Goal: Task Accomplishment & Management: Complete application form

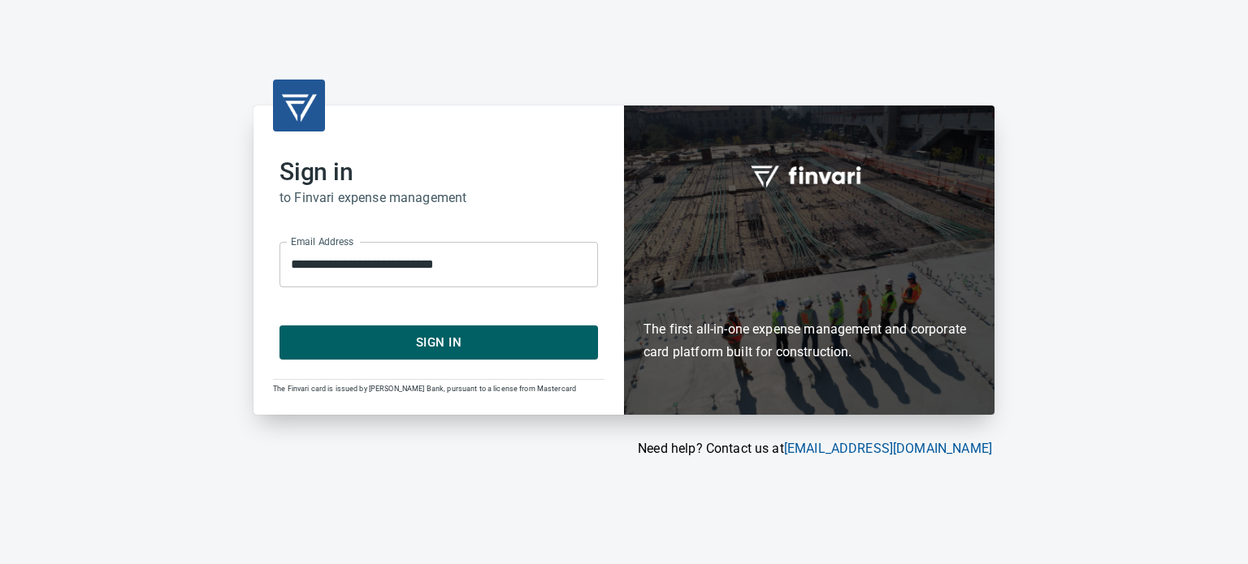
click at [556, 333] on span "Sign In" at bounding box center [438, 342] width 283 height 21
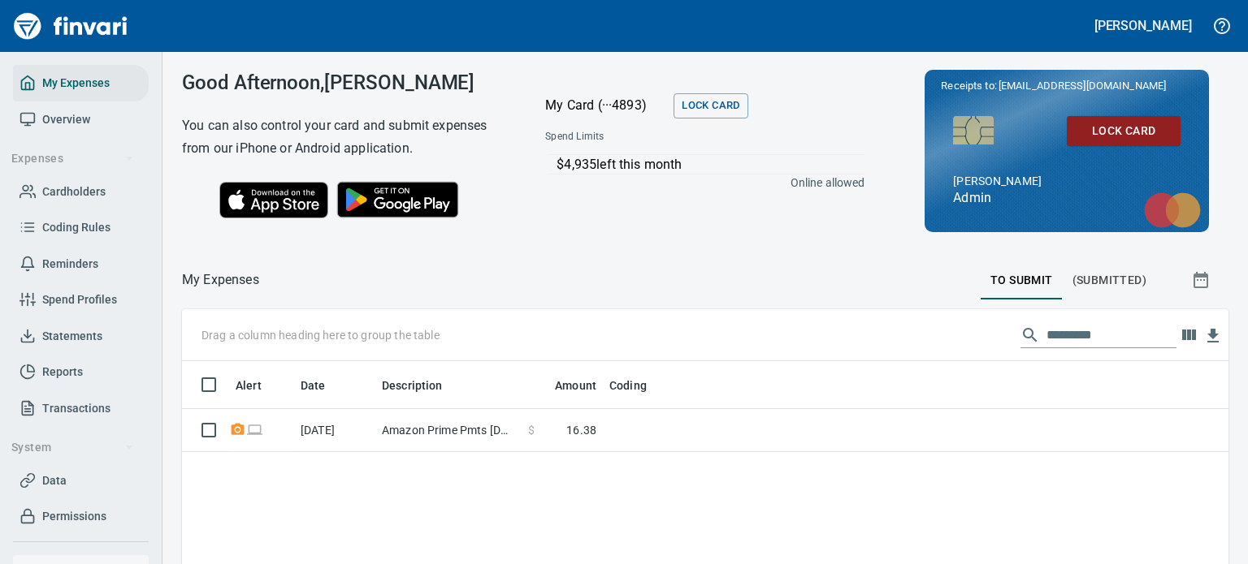
scroll to position [374, 1021]
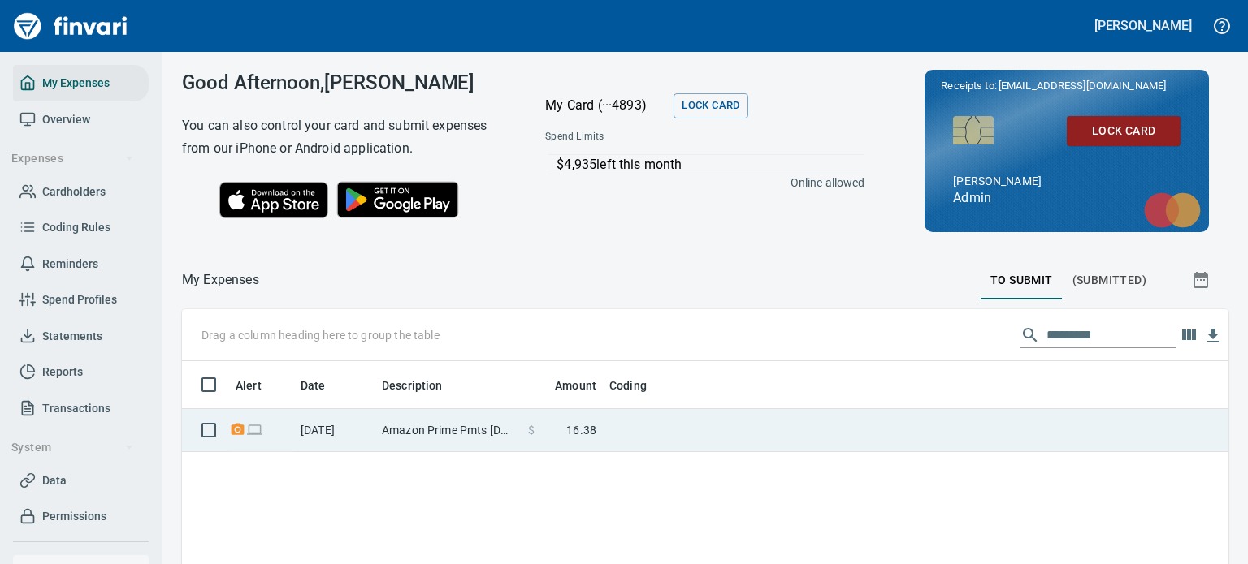
click at [455, 429] on td "Amazon Prime Pmts [DOMAIN_NAME][URL] WA" at bounding box center [448, 430] width 146 height 43
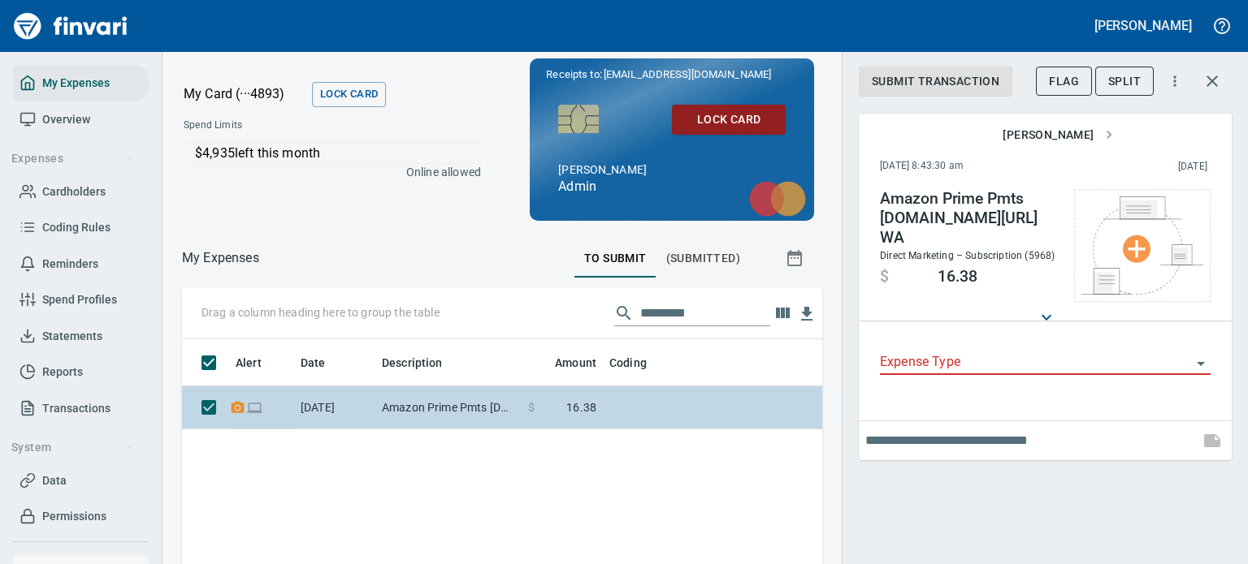
scroll to position [361, 615]
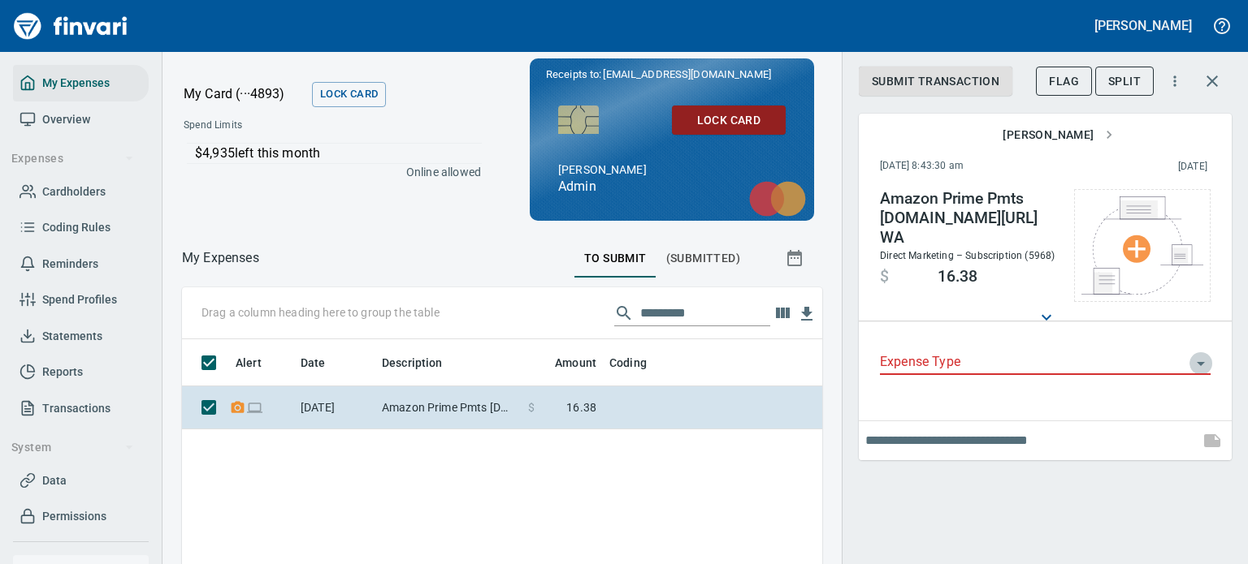
click at [1207, 361] on icon "Open" at bounding box center [1200, 363] width 19 height 19
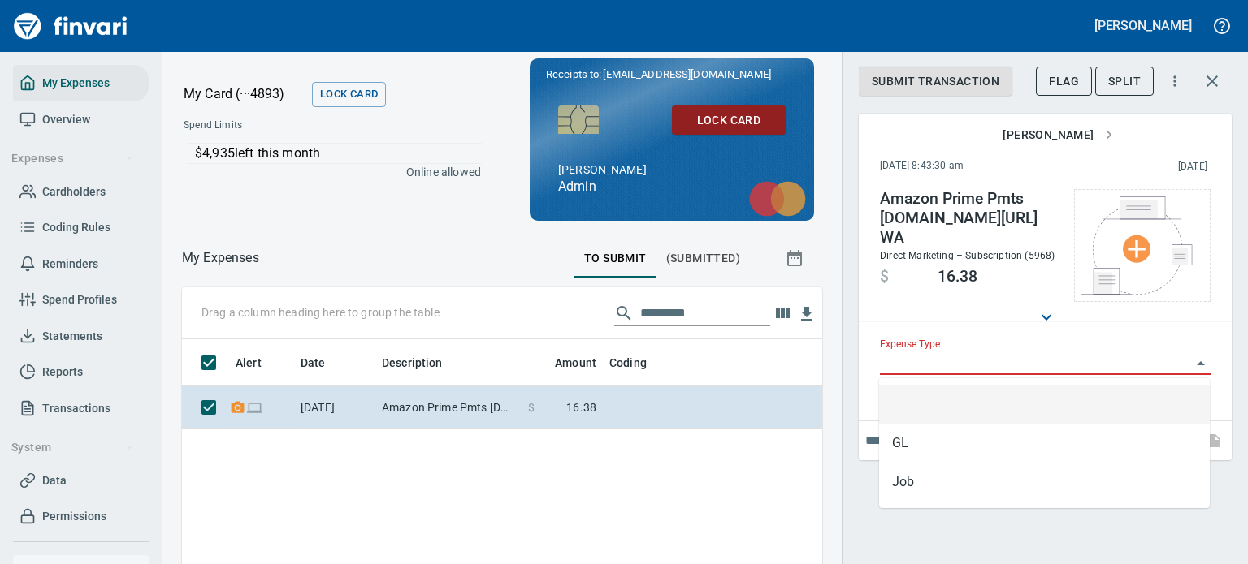
click at [1205, 361] on icon "Close" at bounding box center [1200, 363] width 19 height 19
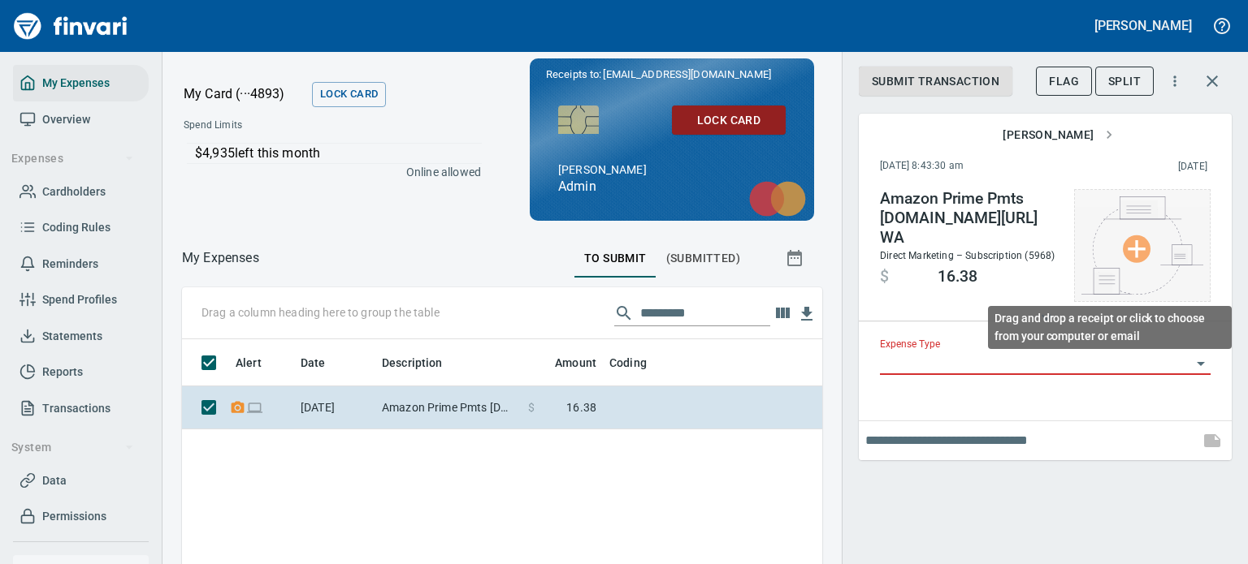
click at [1134, 257] on img at bounding box center [1142, 246] width 122 height 98
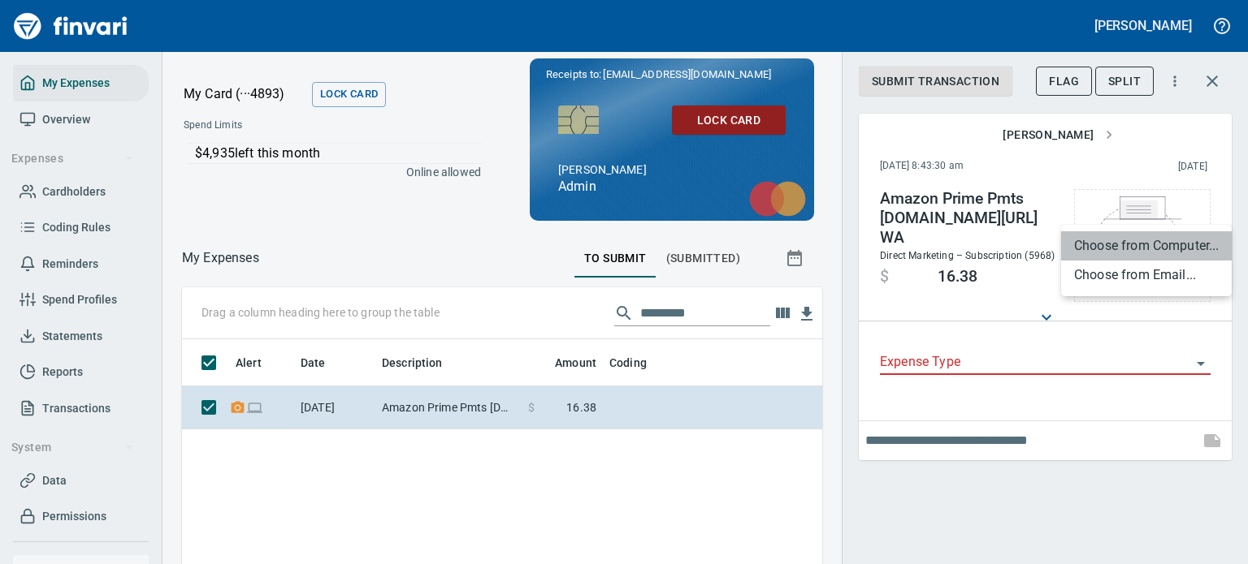
click at [1134, 257] on li "Choose from Computer..." at bounding box center [1146, 245] width 171 height 29
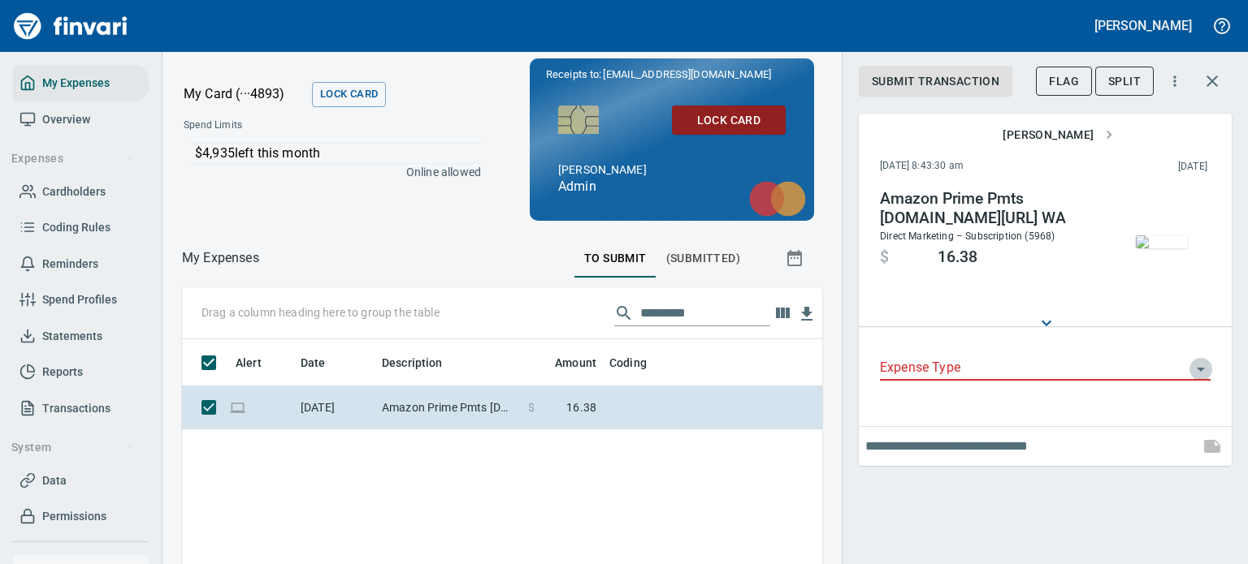
click at [1201, 364] on icon "Open" at bounding box center [1200, 369] width 19 height 19
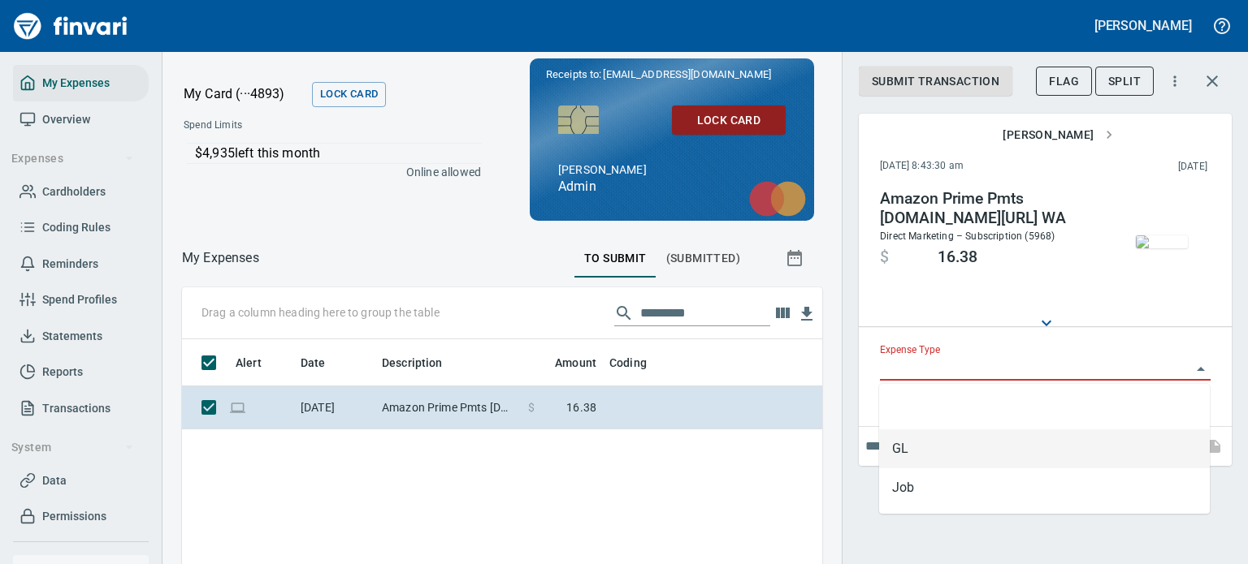
click at [926, 452] on li "GL" at bounding box center [1044, 449] width 331 height 39
type input "**"
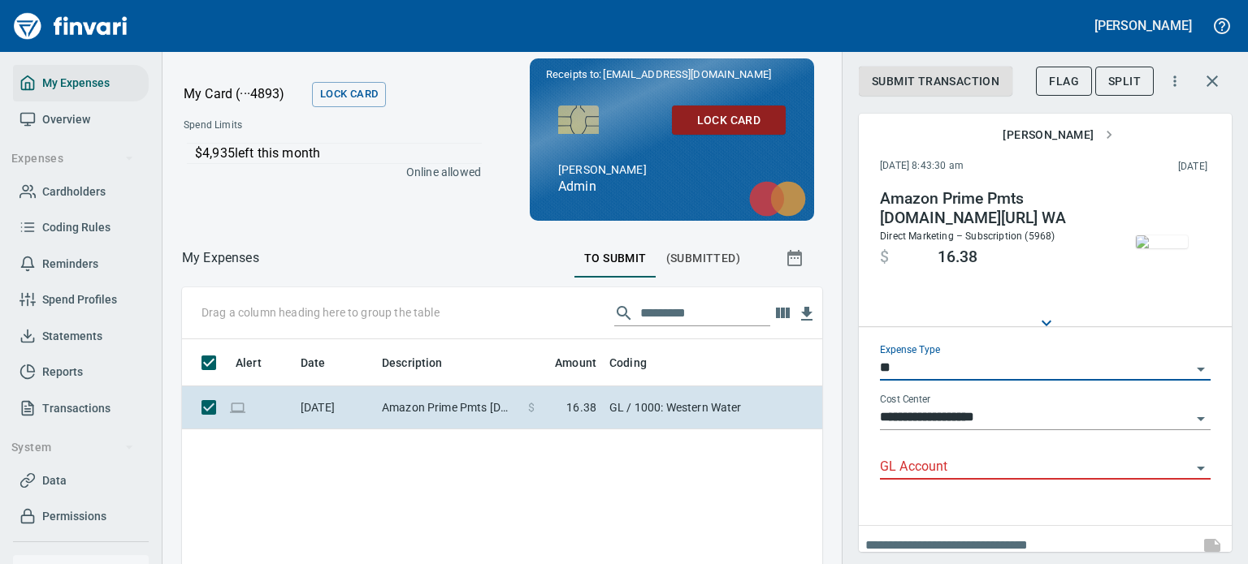
scroll to position [13, 0]
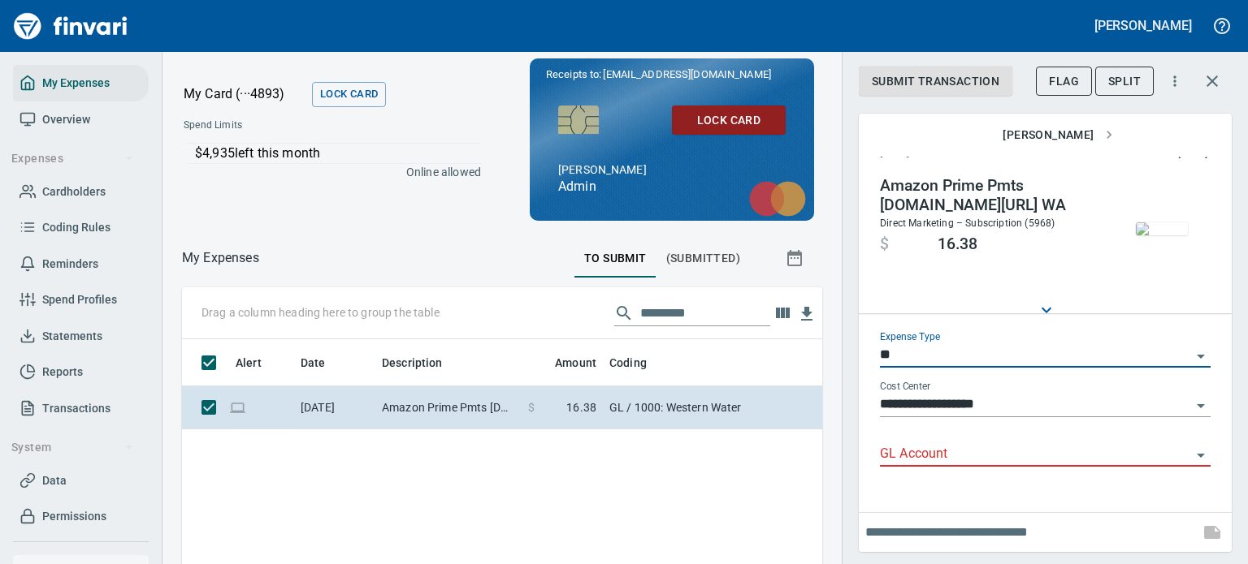
click at [967, 451] on input "GL Account" at bounding box center [1035, 454] width 311 height 23
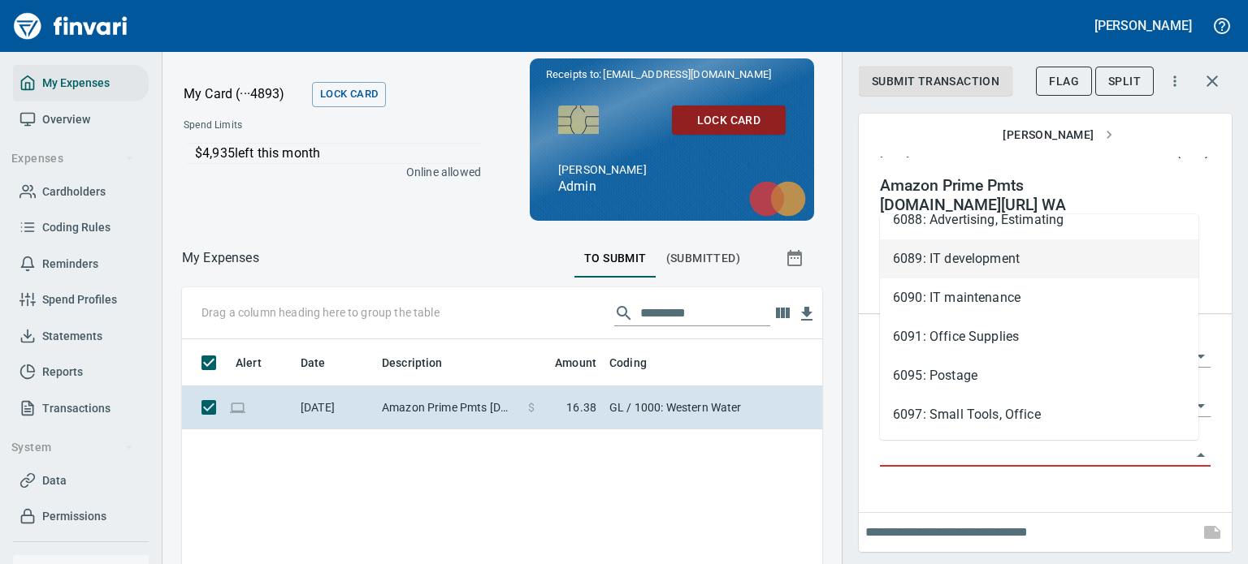
scroll to position [569, 0]
click at [1017, 251] on li "6091: Office Supplies" at bounding box center [1039, 256] width 318 height 39
type input "**********"
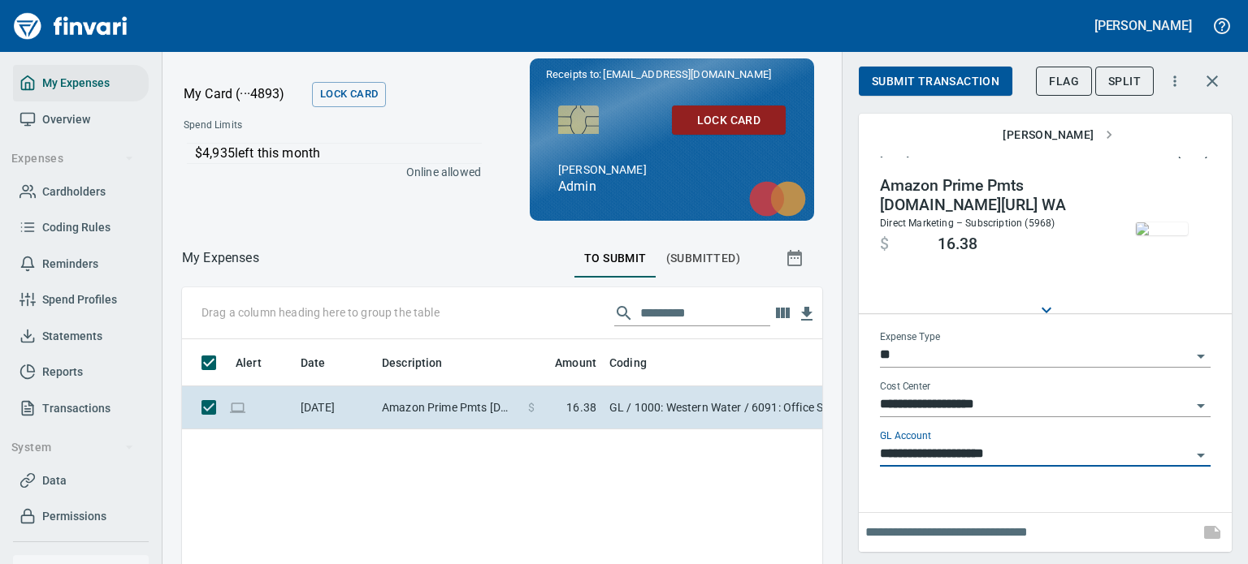
click at [1020, 530] on input "text" at bounding box center [1028, 533] width 327 height 26
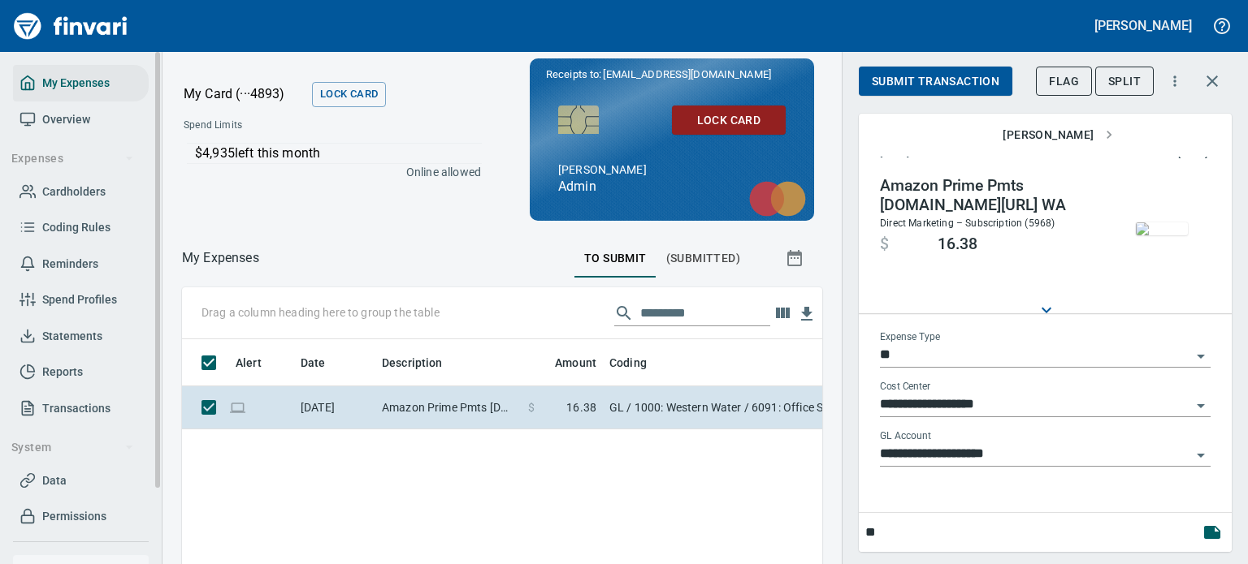
type input "*"
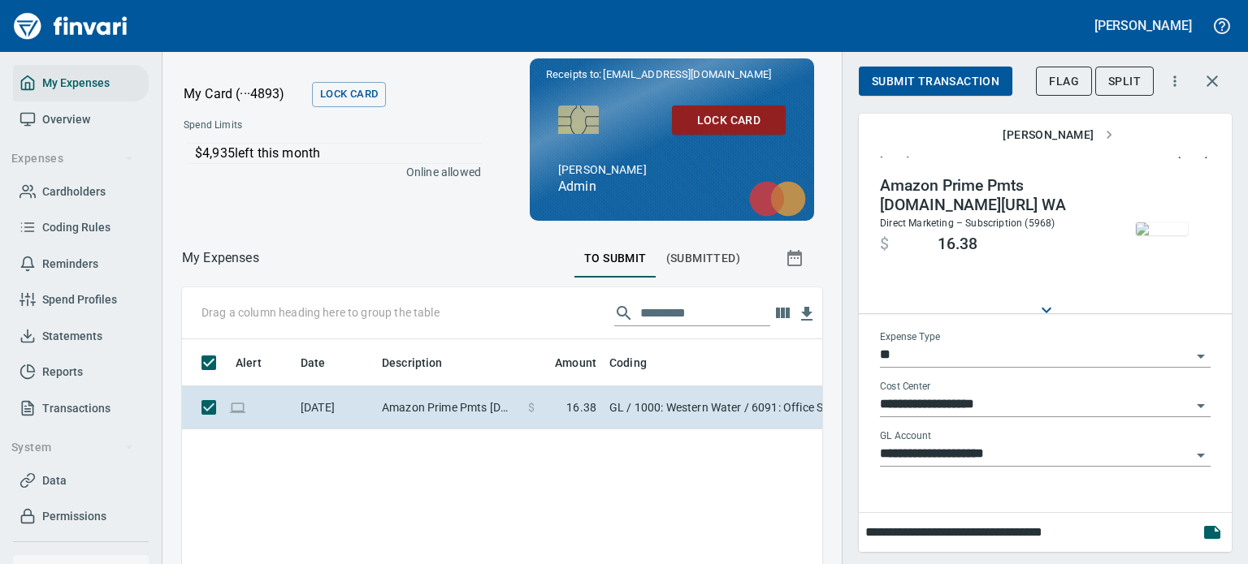
type input "**********"
click at [916, 86] on span "Submit Transaction" at bounding box center [936, 81] width 128 height 20
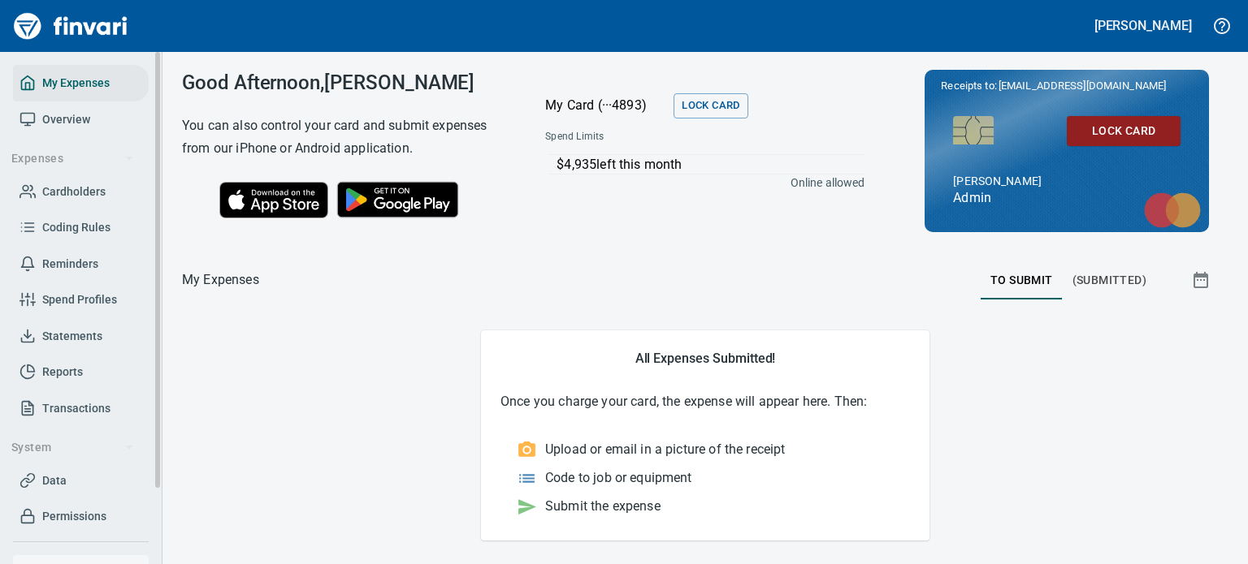
click at [91, 344] on span "Statements" at bounding box center [72, 337] width 60 height 20
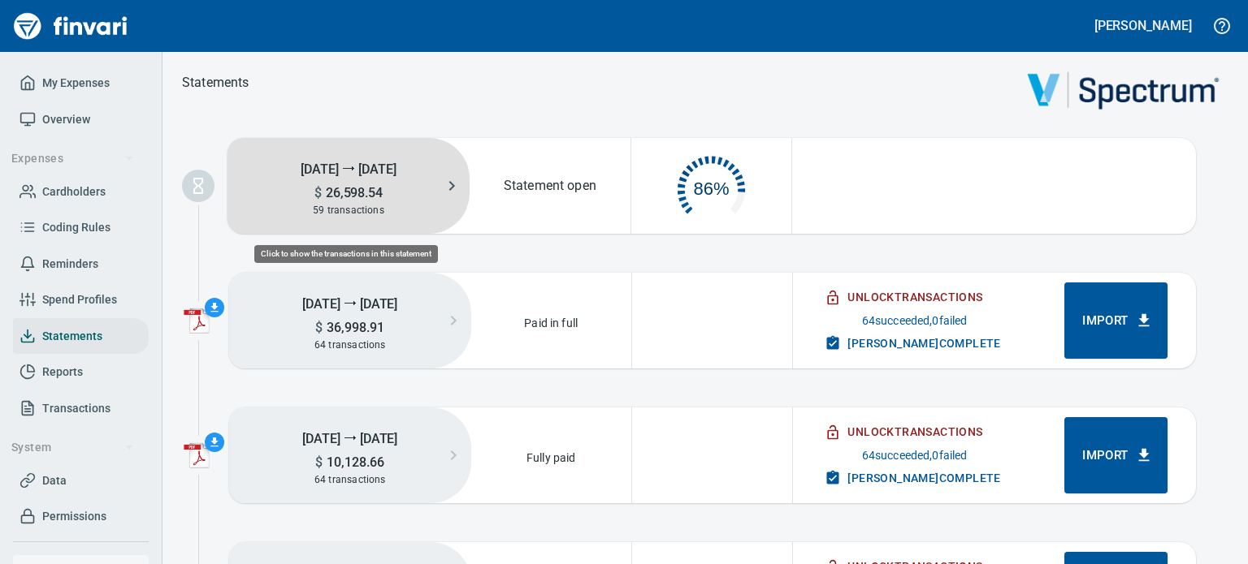
scroll to position [81, 146]
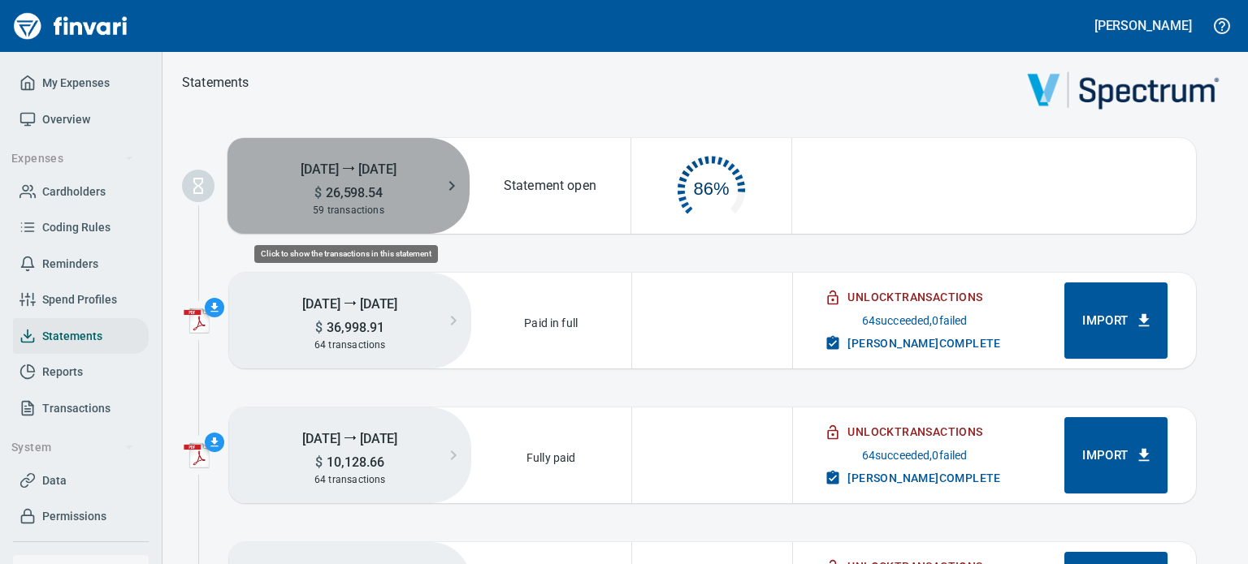
click at [438, 200] on h5 "$ 26,598.54" at bounding box center [348, 192] width 242 height 17
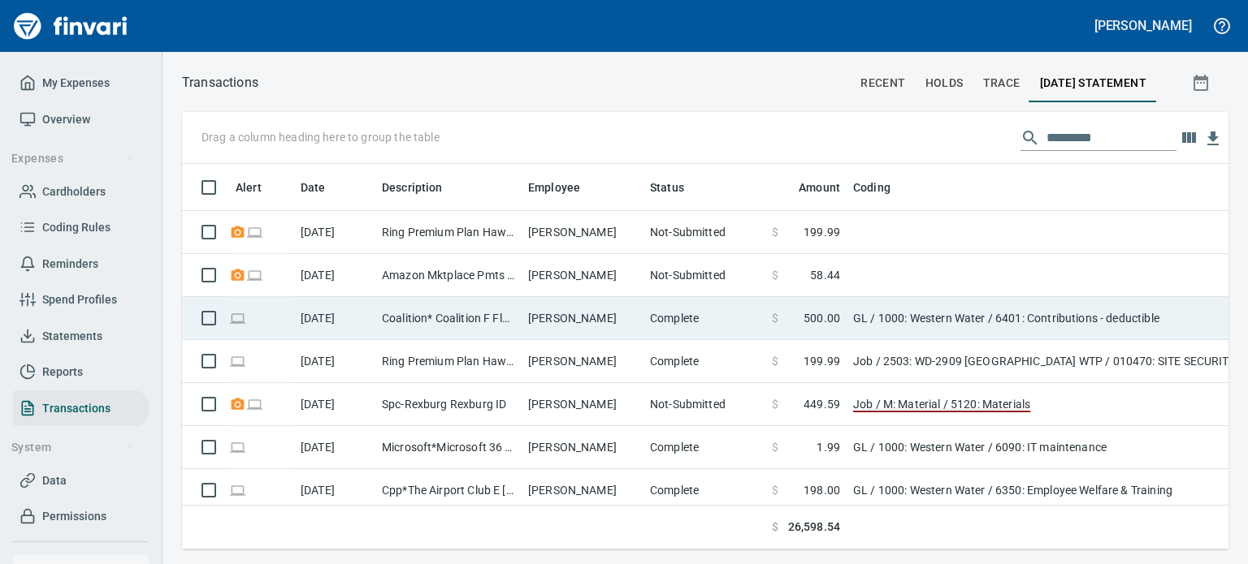
scroll to position [361, 1021]
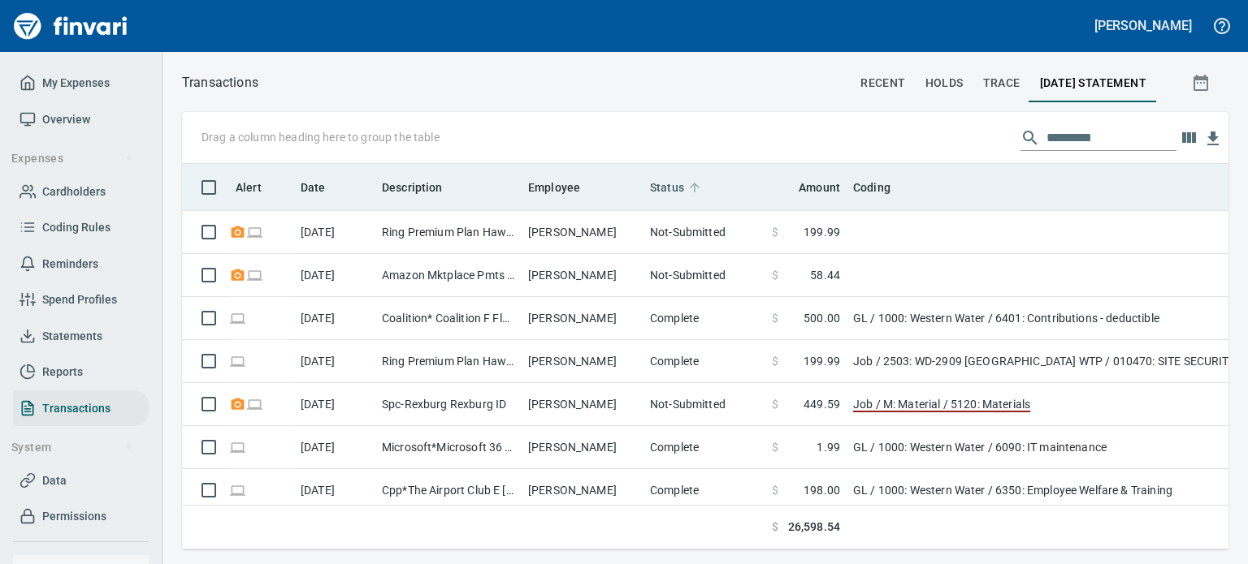
click at [678, 191] on span "Status" at bounding box center [667, 187] width 34 height 19
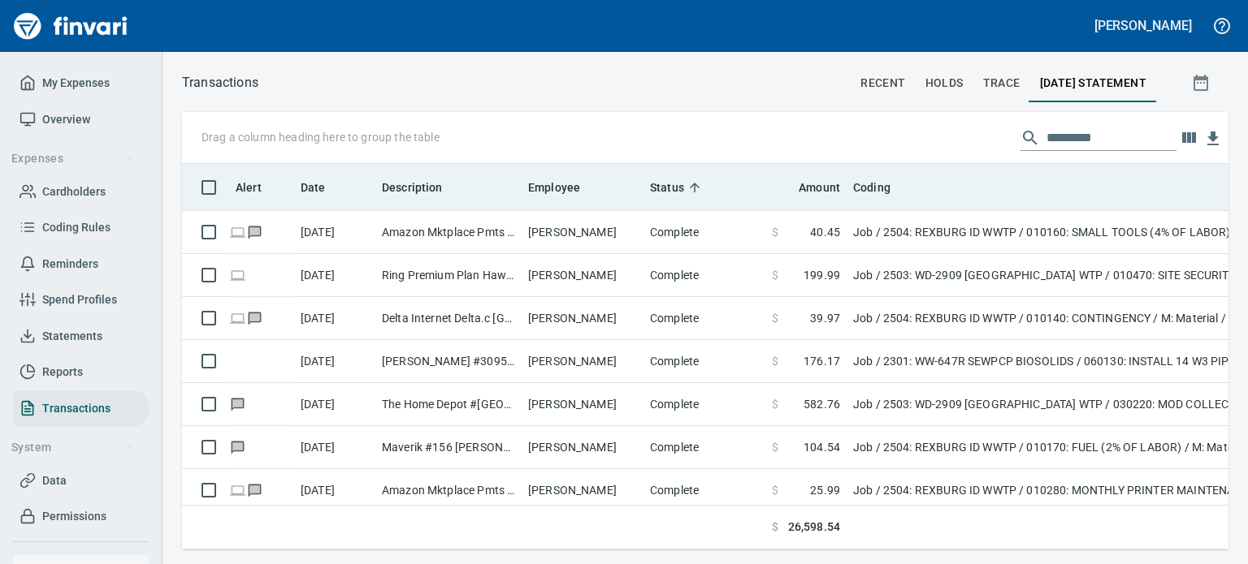
click at [695, 175] on th "Status" at bounding box center [704, 187] width 122 height 47
click at [696, 188] on icon at bounding box center [694, 187] width 15 height 15
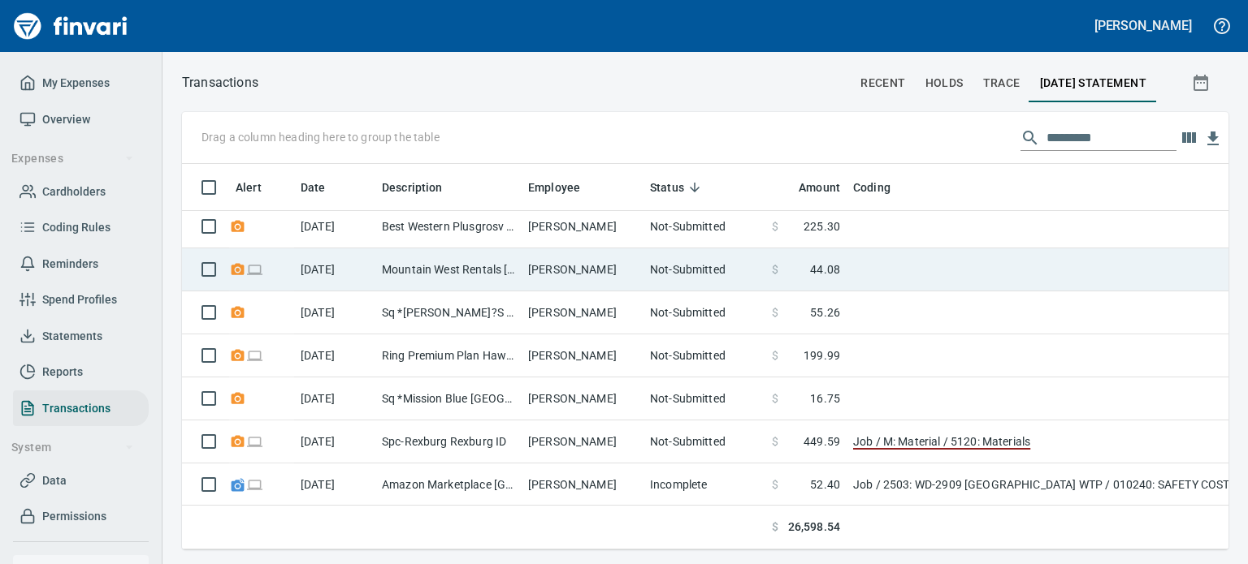
scroll to position [0, 0]
